Goal: Communication & Community: Answer question/provide support

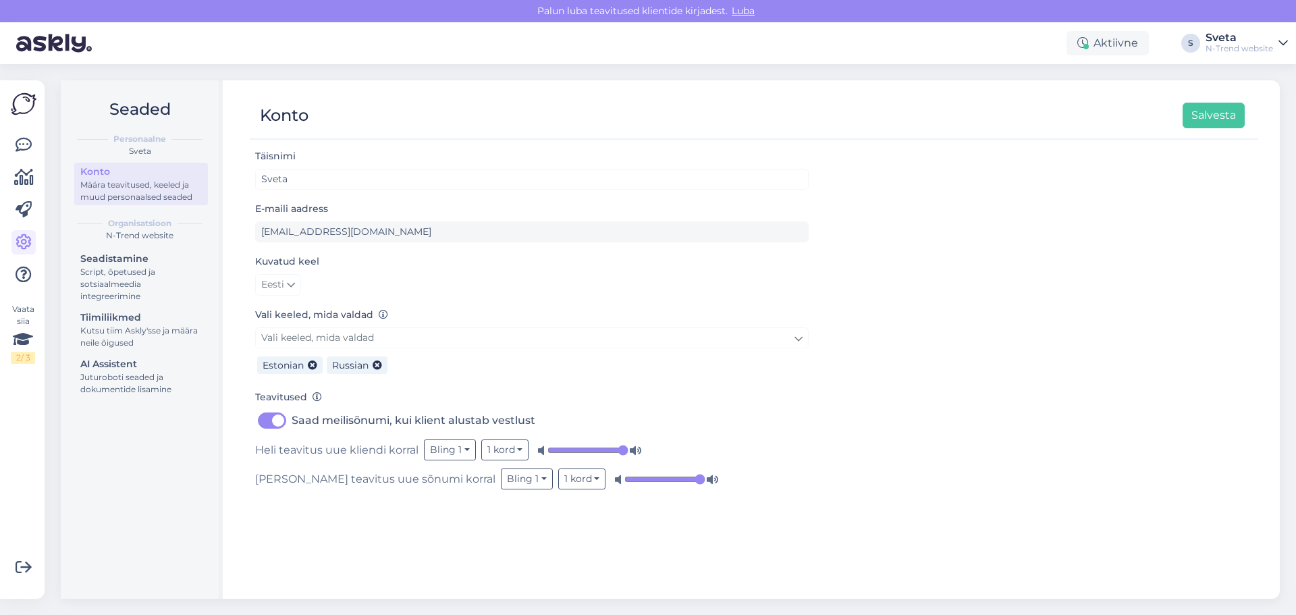
click at [1229, 41] on div "Sveta" at bounding box center [1240, 37] width 68 height 11
click at [1216, 39] on div "Sveta" at bounding box center [1240, 37] width 68 height 11
click at [19, 105] on img at bounding box center [24, 104] width 26 height 26
click at [21, 147] on icon at bounding box center [24, 145] width 16 height 16
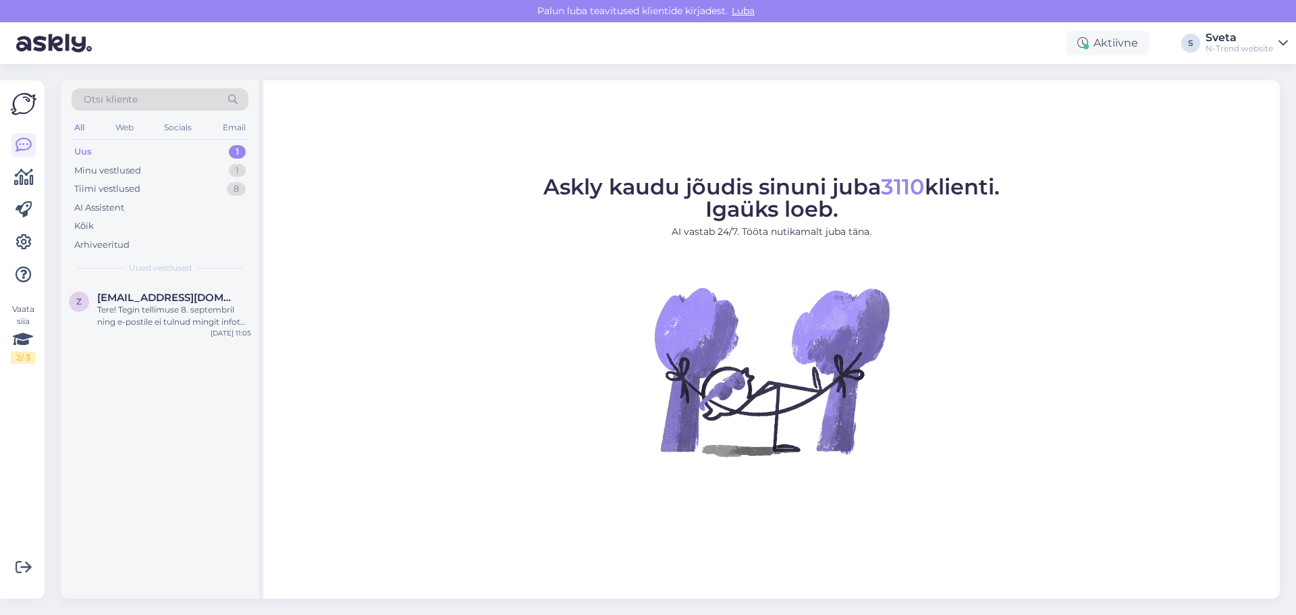
click at [95, 151] on div "Uus 1" at bounding box center [160, 151] width 177 height 19
click at [92, 167] on div "Minu vestlused" at bounding box center [107, 171] width 67 height 14
click at [145, 311] on div "Здравствуйте! Пожалуйста, проверьте, что страна, в которую доставляется посылка…" at bounding box center [174, 316] width 154 height 24
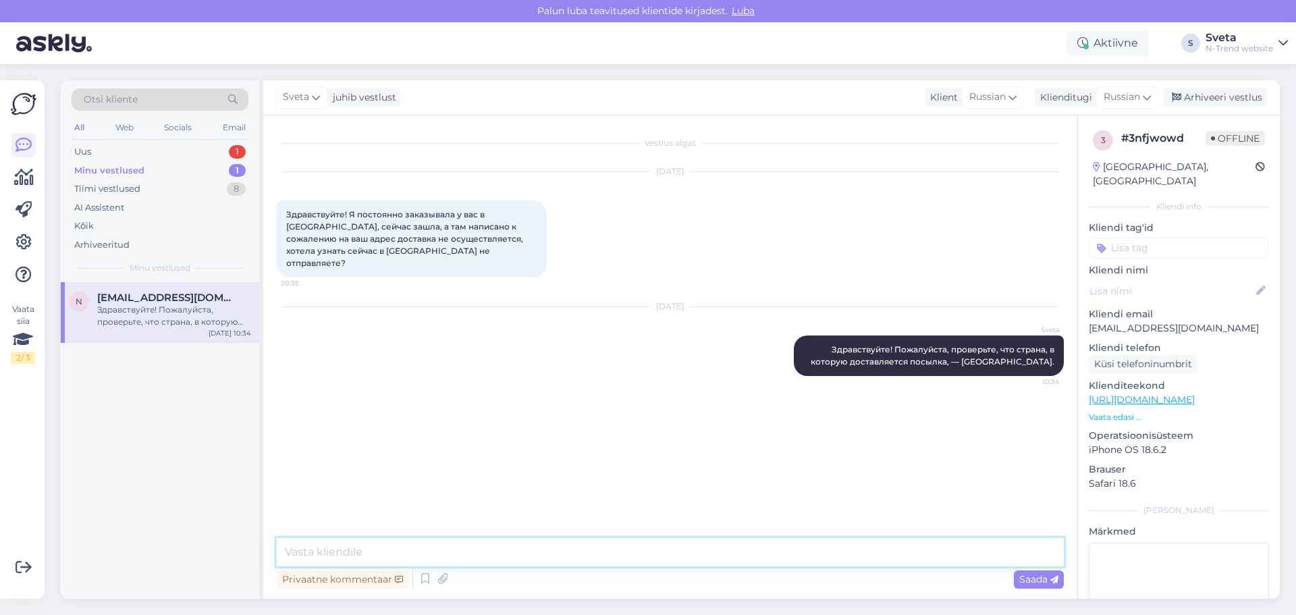
click at [308, 546] on textarea at bounding box center [670, 552] width 787 height 28
click at [89, 154] on div "Uus" at bounding box center [82, 152] width 17 height 14
click at [148, 316] on div "Tere! Tegin tellimuse 8. septembril ning e-postile ei tulnud mingit infot telli…" at bounding box center [174, 316] width 154 height 24
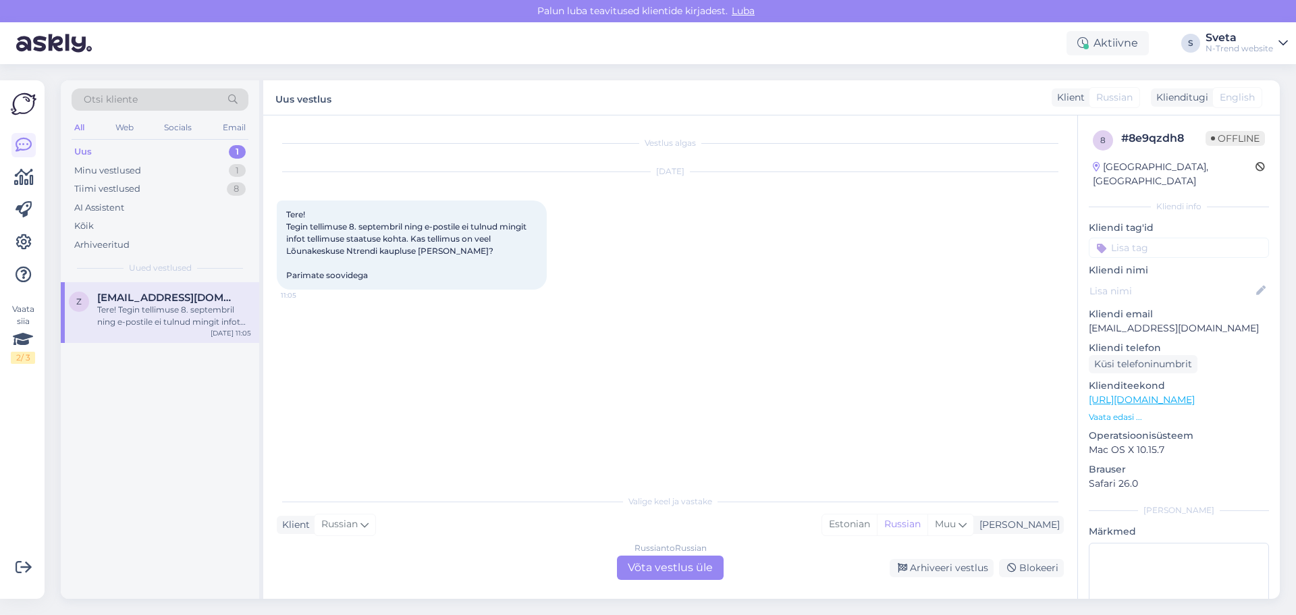
click at [684, 564] on div "Russian to Russian Võta vestlus üle" at bounding box center [670, 568] width 107 height 24
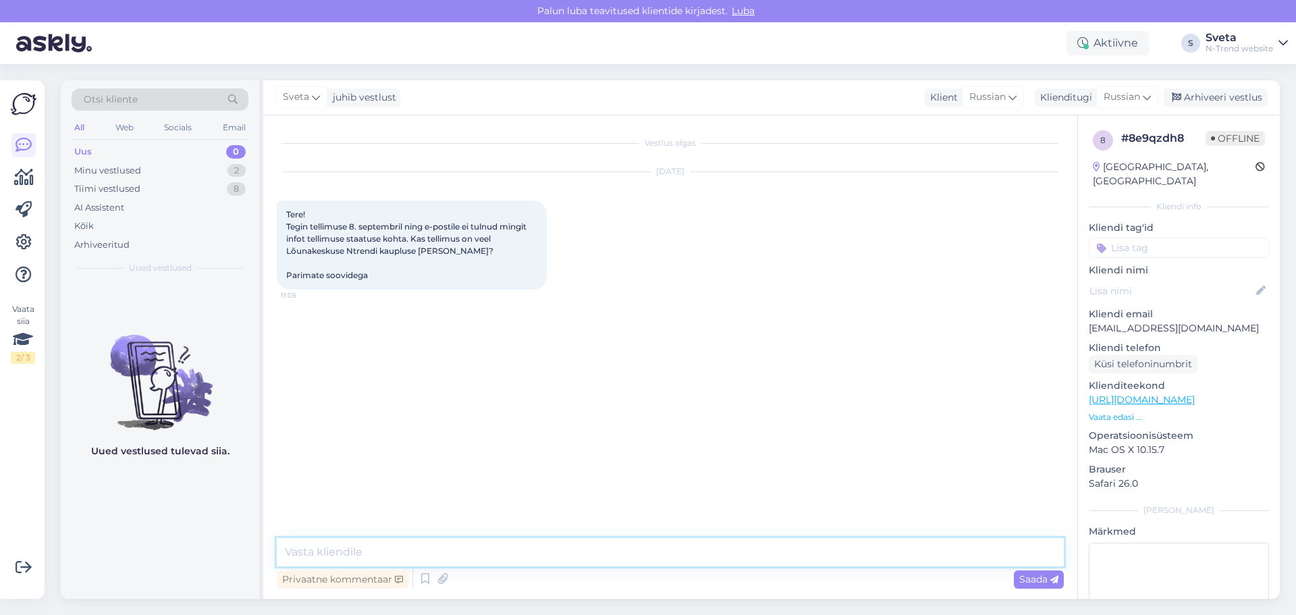
click at [432, 552] on textarea at bounding box center [670, 552] width 787 height 28
type textarea "Tere, palun kirjutage tellimuse numbri."
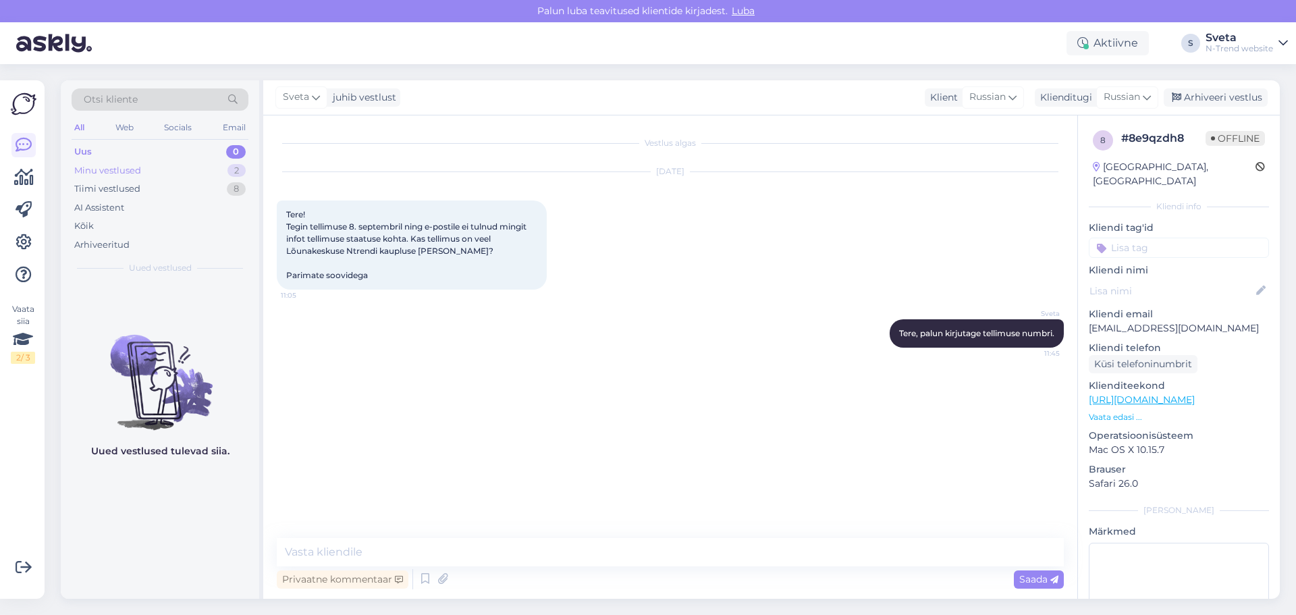
click at [95, 165] on div "Minu vestlused" at bounding box center [107, 171] width 67 height 14
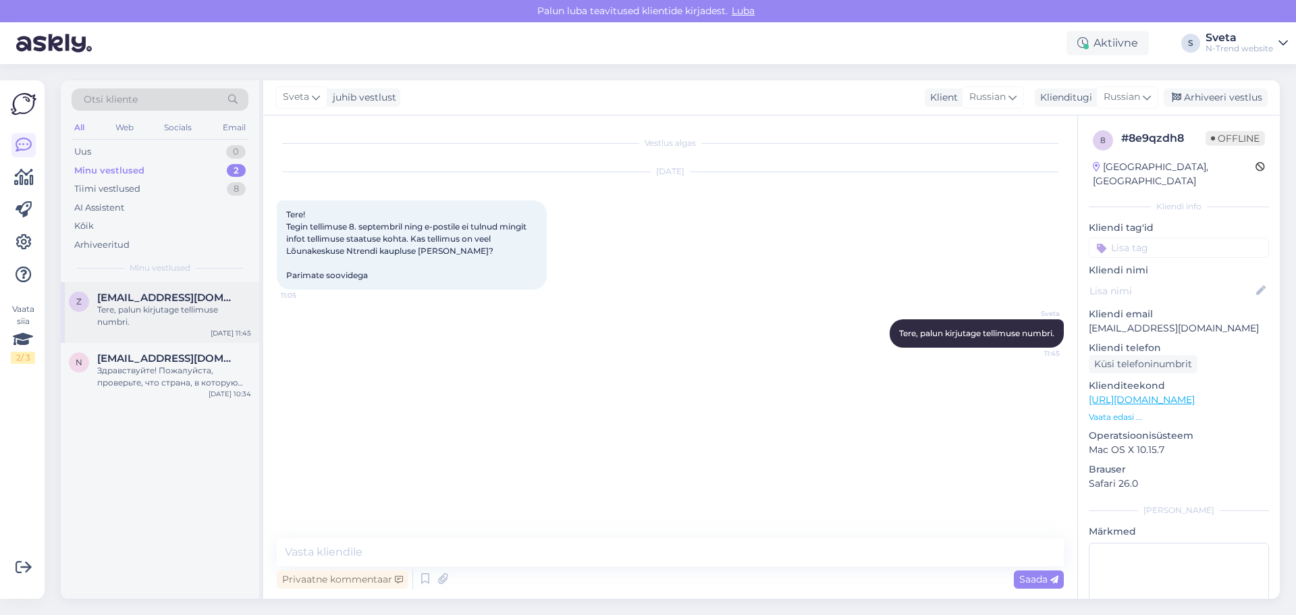
click at [127, 307] on div "Tere, palun kirjutage tellimuse numbri." at bounding box center [174, 316] width 154 height 24
click at [136, 357] on span "[EMAIL_ADDRESS][DOMAIN_NAME]" at bounding box center [167, 358] width 140 height 12
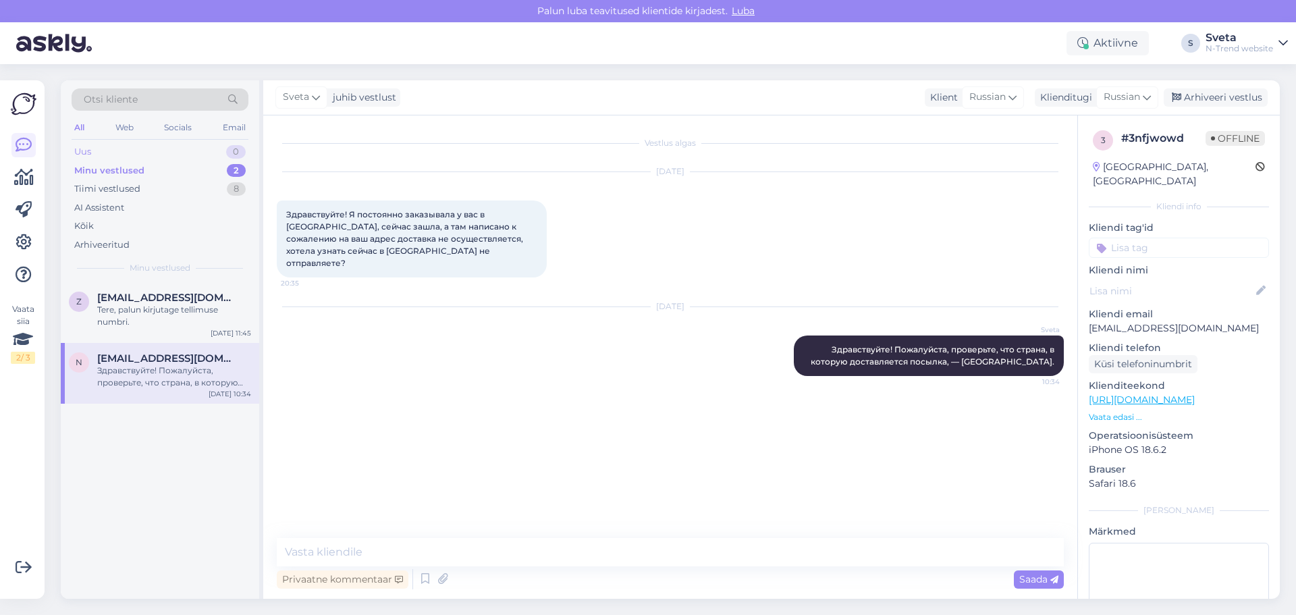
click at [88, 148] on div "Uus" at bounding box center [82, 152] width 17 height 14
